Goal: Transaction & Acquisition: Obtain resource

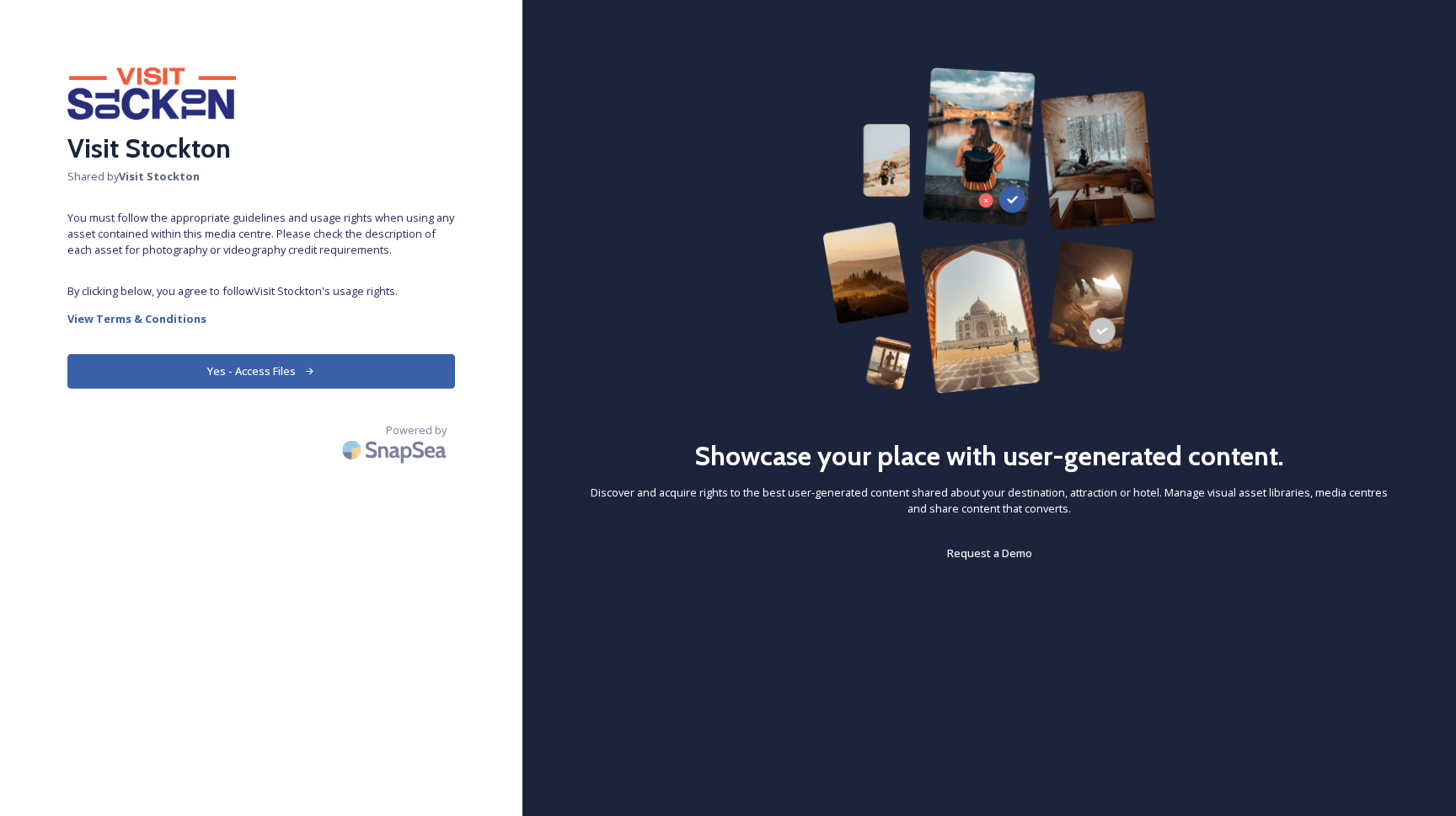
click at [284, 370] on button "Yes - Access Files" at bounding box center [261, 371] width 388 height 35
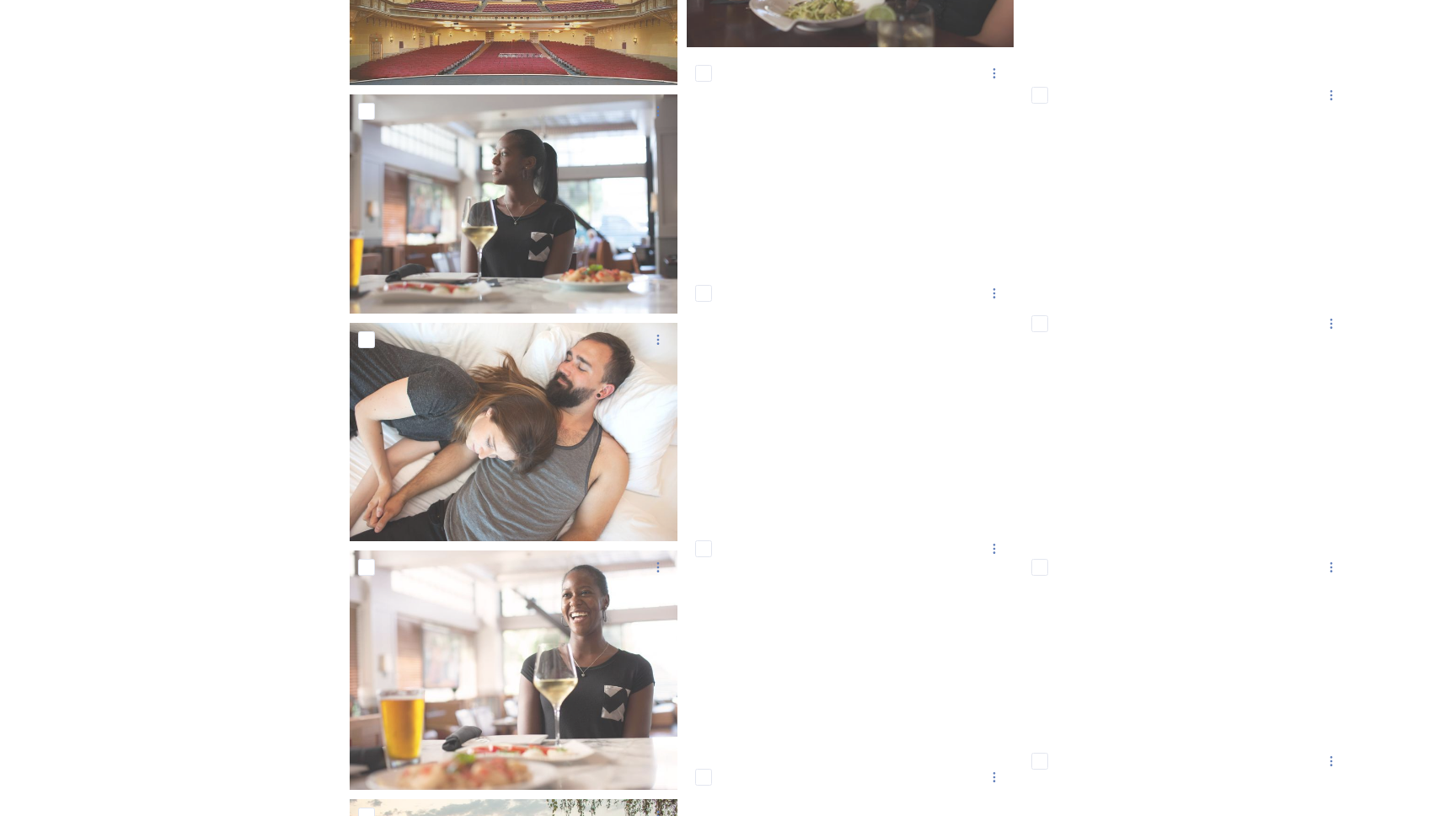
scroll to position [12705, 0]
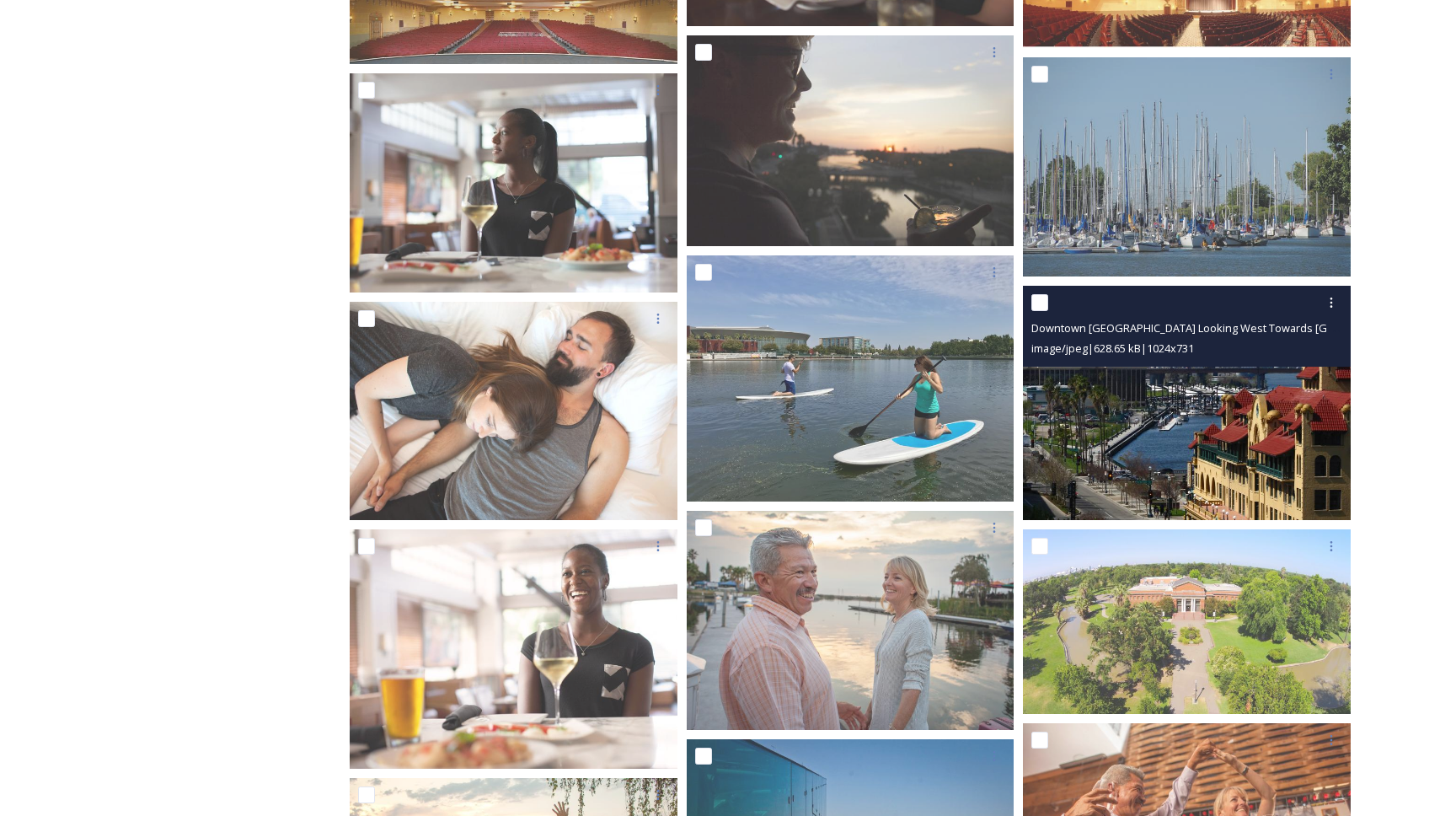
click at [1206, 475] on img at bounding box center [1187, 403] width 327 height 235
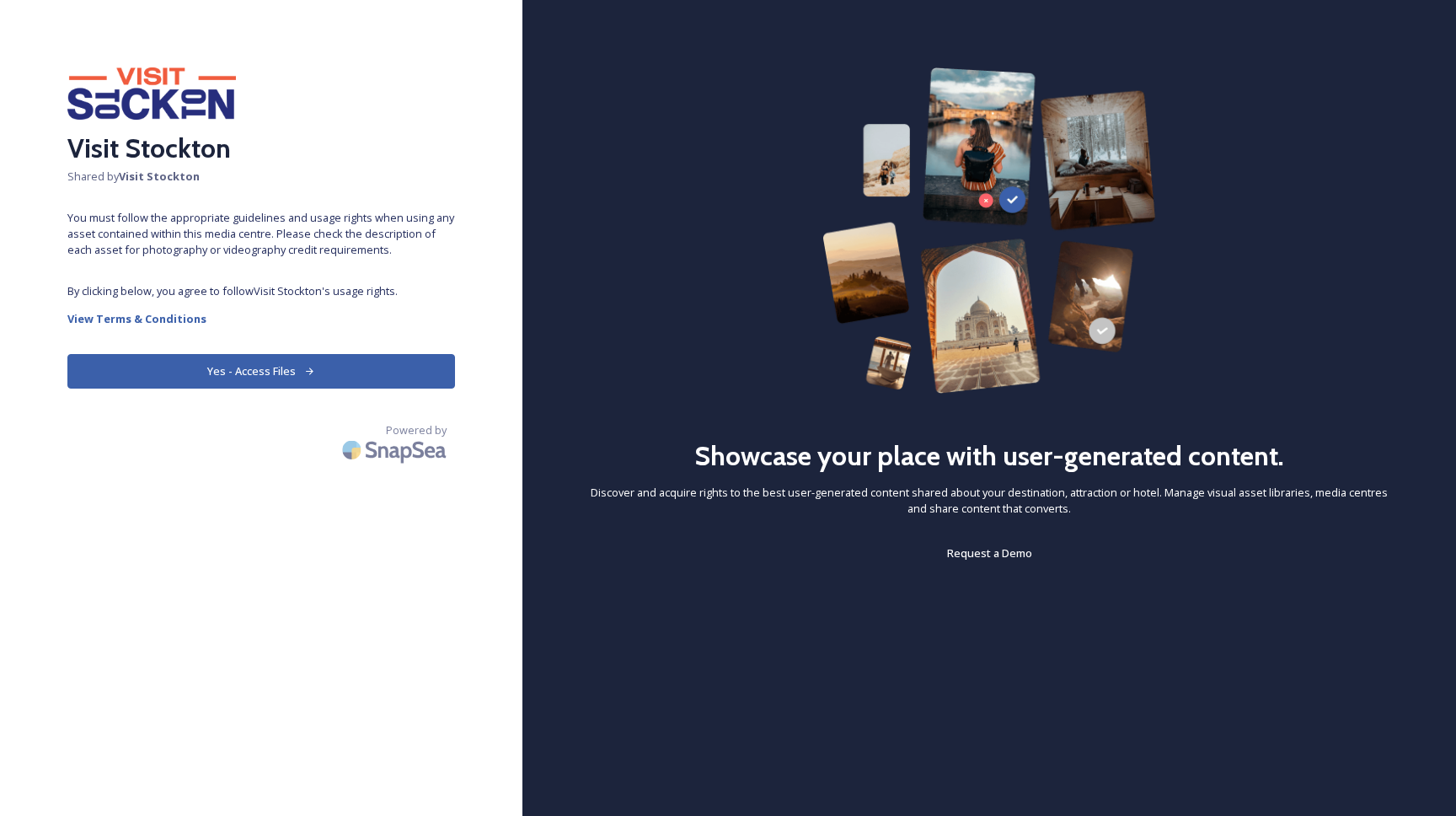
click at [294, 369] on button "Yes - Access Files" at bounding box center [261, 371] width 388 height 35
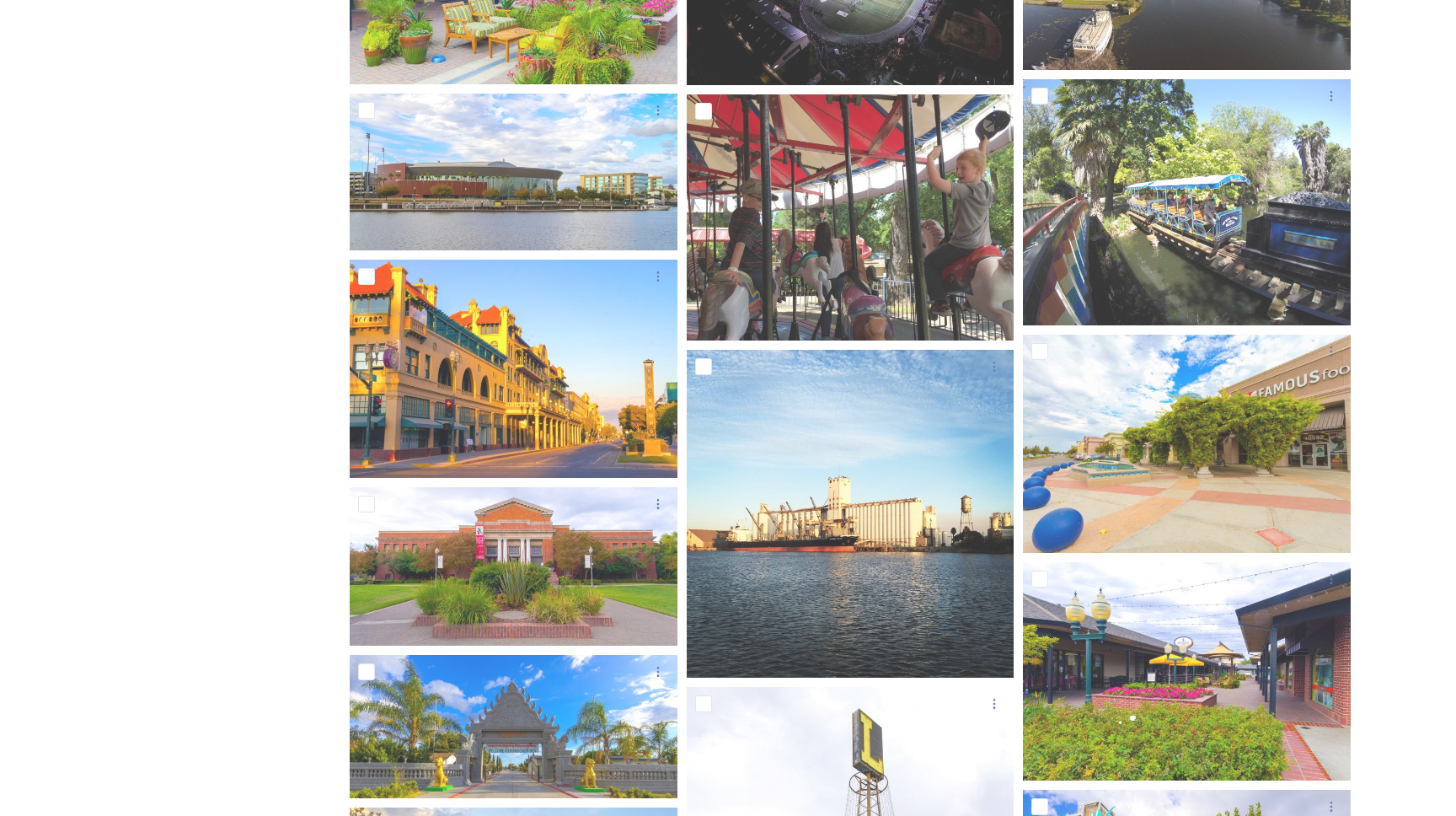
scroll to position [8043, 0]
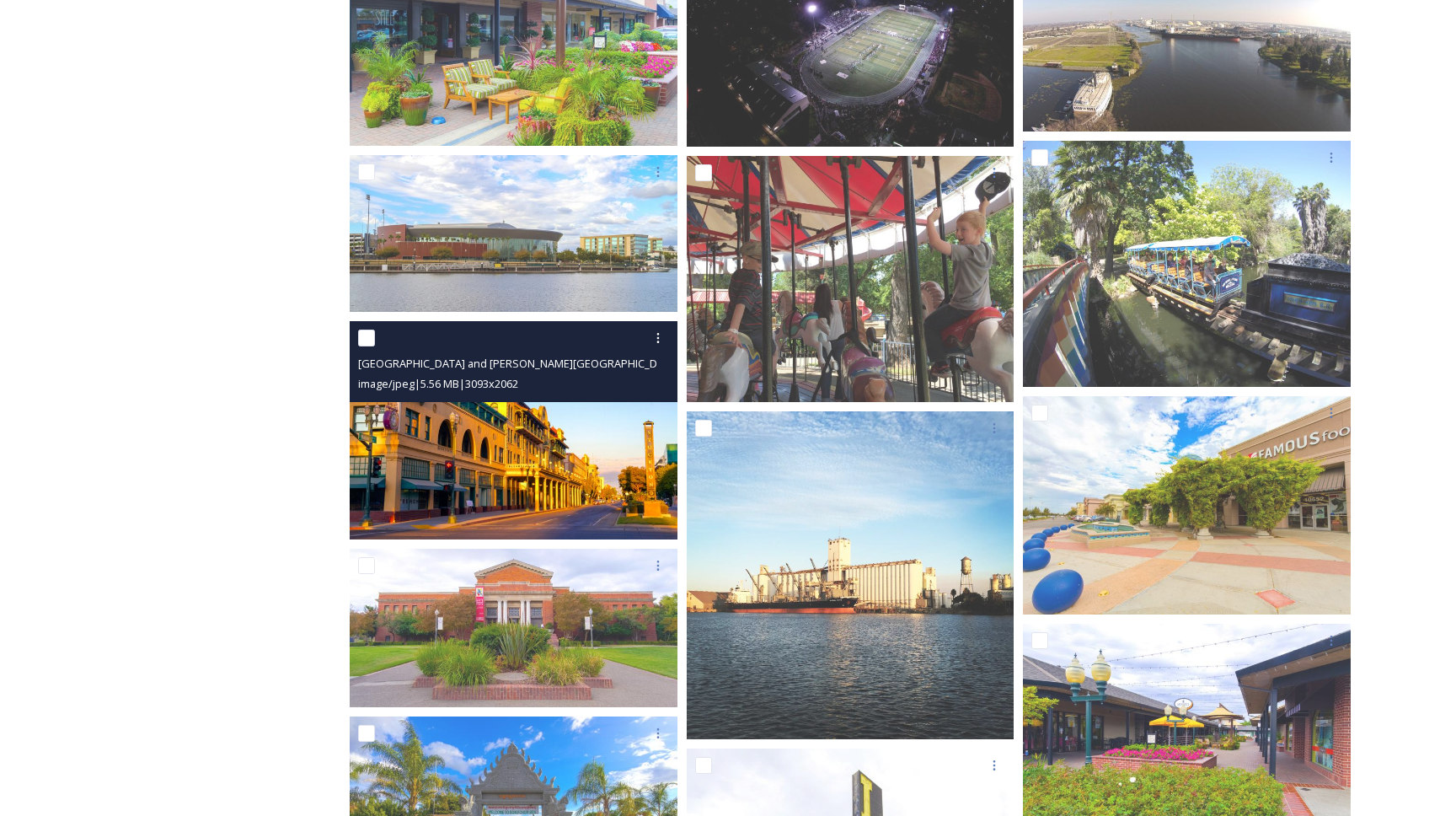
click at [605, 497] on img at bounding box center [513, 431] width 327 height 219
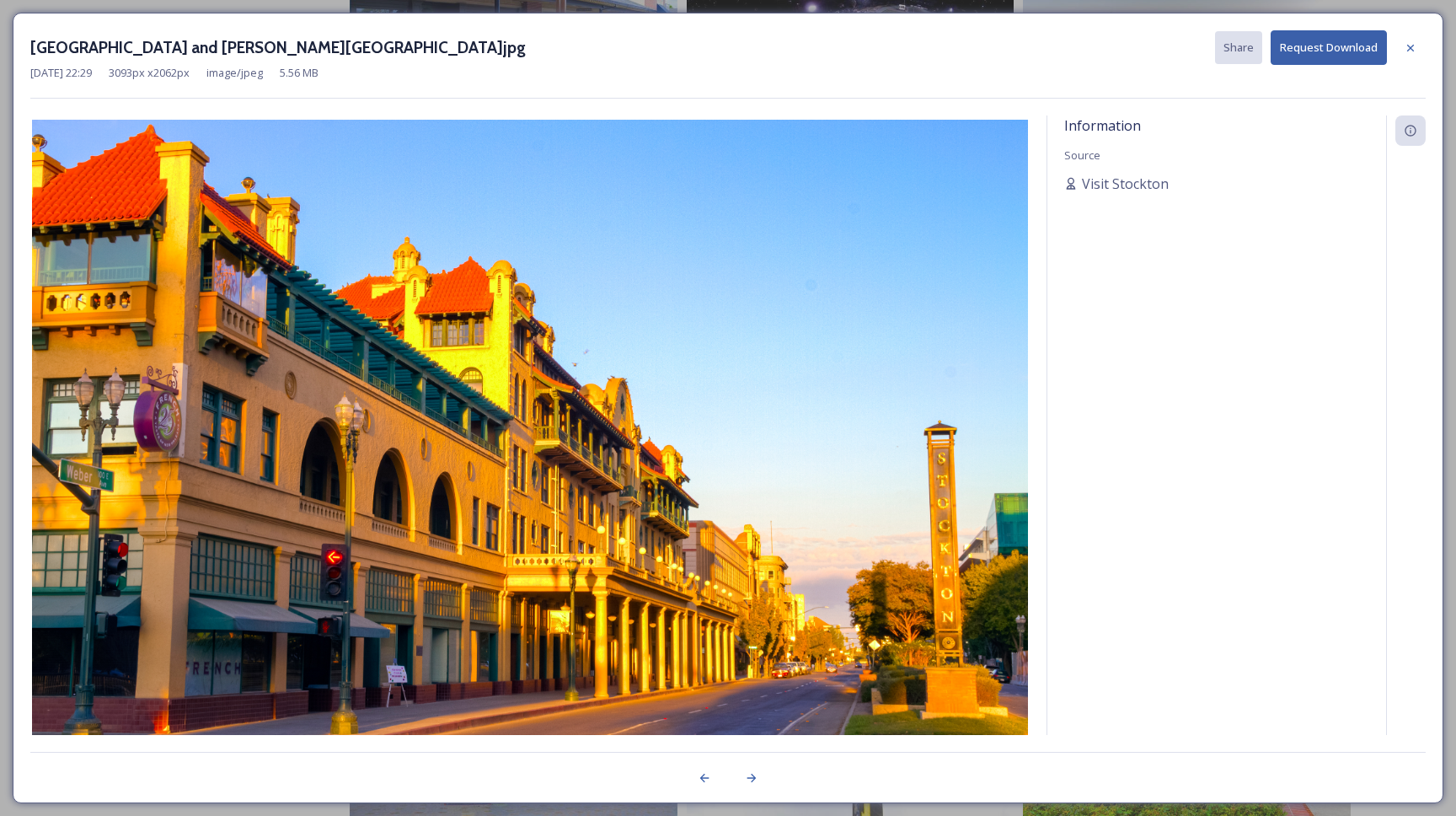
click at [1337, 48] on button "Request Download" at bounding box center [1329, 47] width 116 height 35
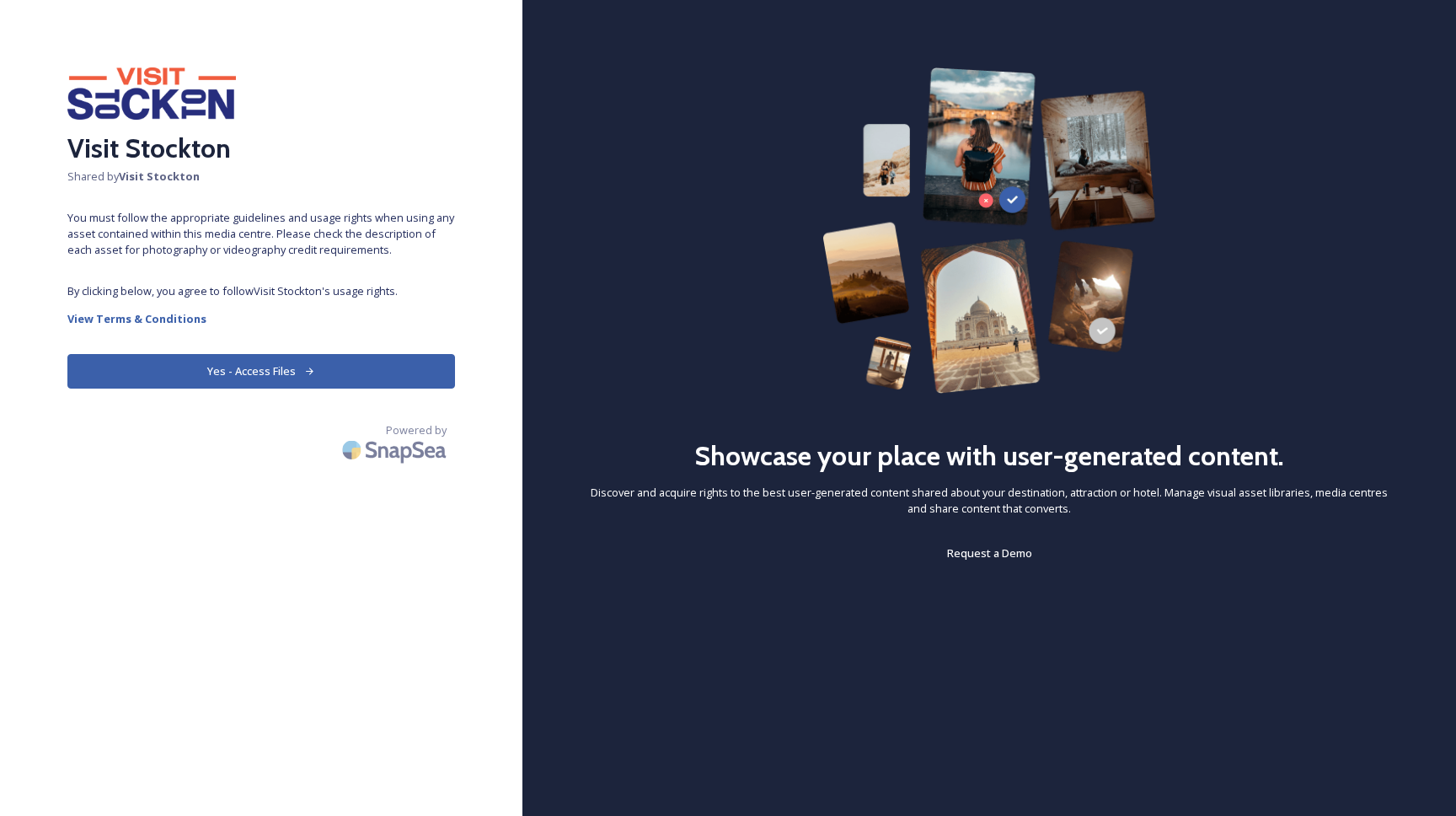
click at [265, 365] on button "Yes - Access Files" at bounding box center [261, 371] width 388 height 35
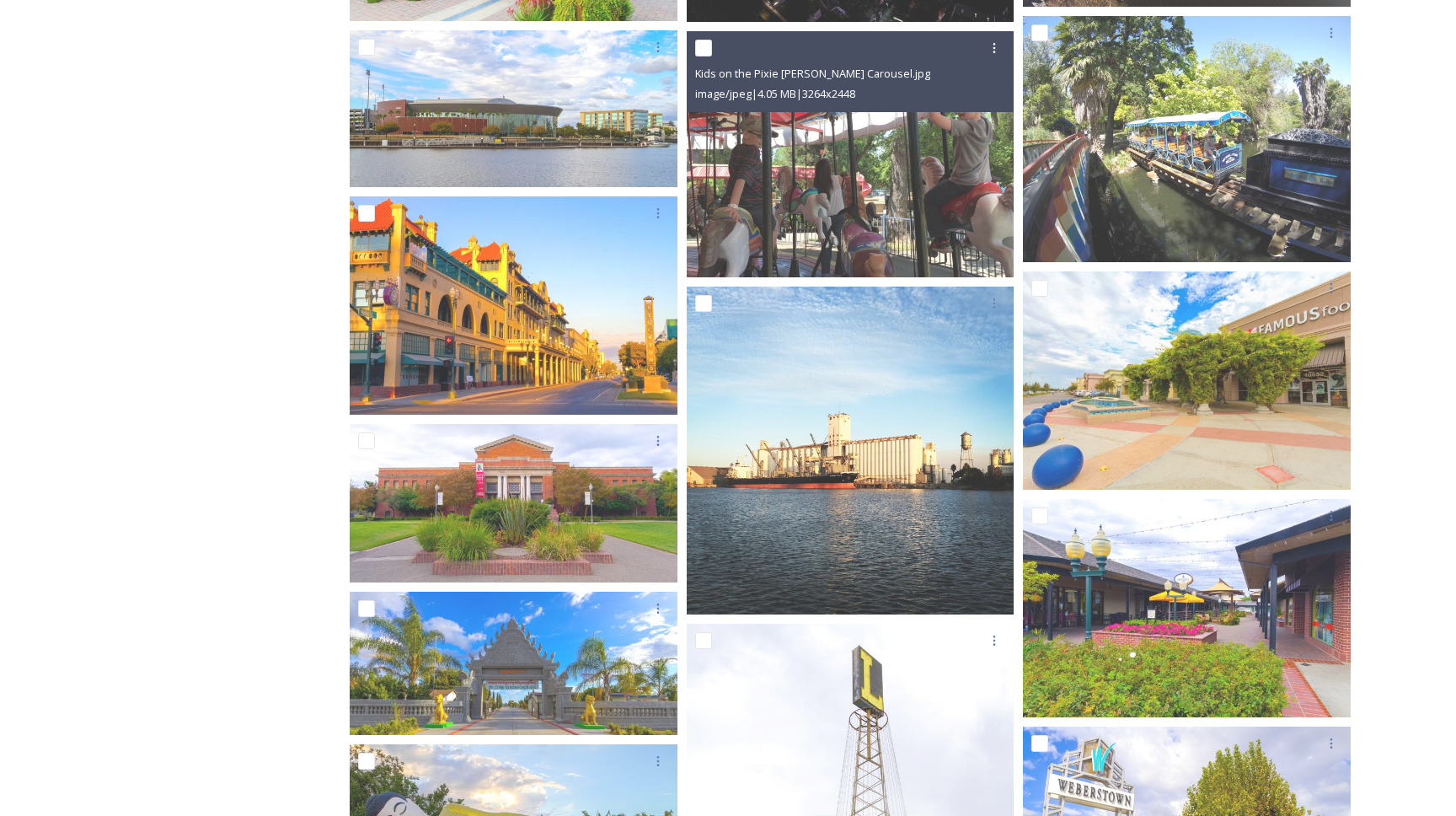
scroll to position [8175, 0]
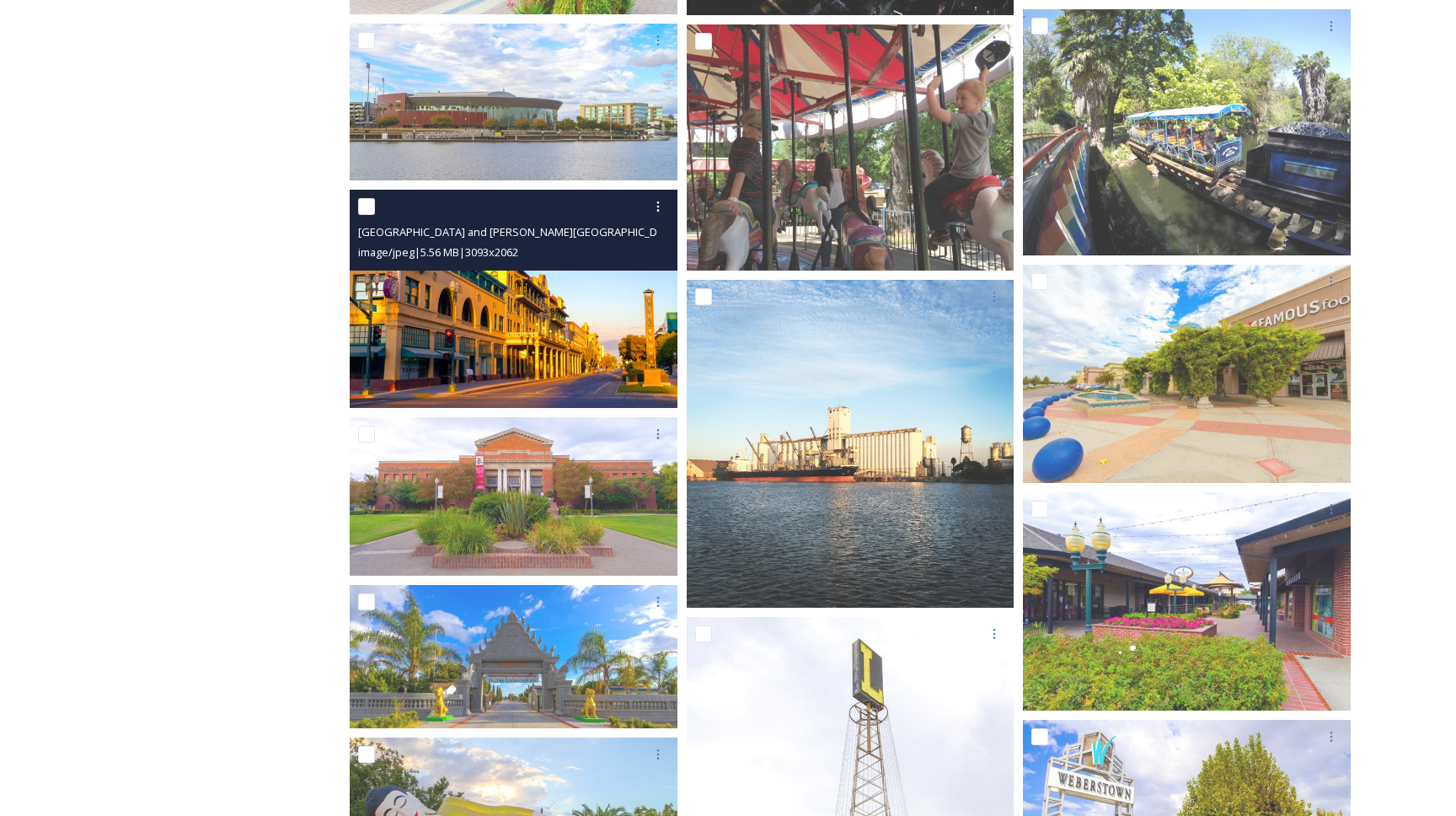
click at [604, 306] on img at bounding box center [513, 299] width 327 height 219
